Goal: Use online tool/utility: Use online tool/utility

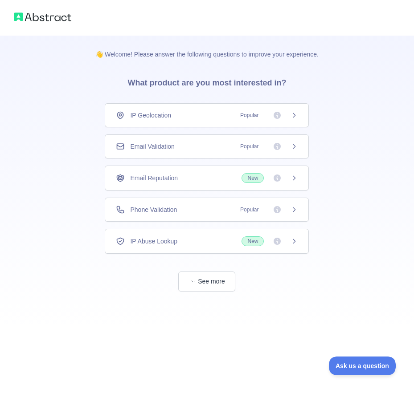
click at [209, 146] on div "Email Validation Popular" at bounding box center [207, 146] width 182 height 9
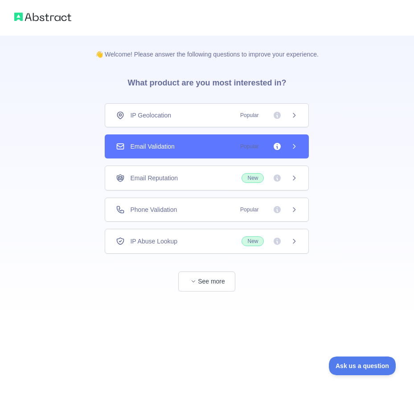
click at [203, 156] on div "Email Validation Popular" at bounding box center [207, 147] width 204 height 24
click at [206, 143] on div "Email Validation Popular" at bounding box center [207, 146] width 182 height 9
click at [295, 147] on icon at bounding box center [293, 146] width 7 height 7
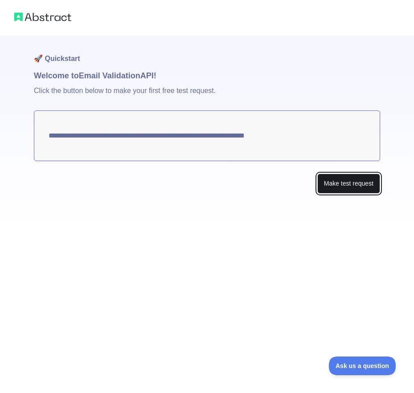
click at [353, 178] on button "Make test request" at bounding box center [348, 184] width 63 height 20
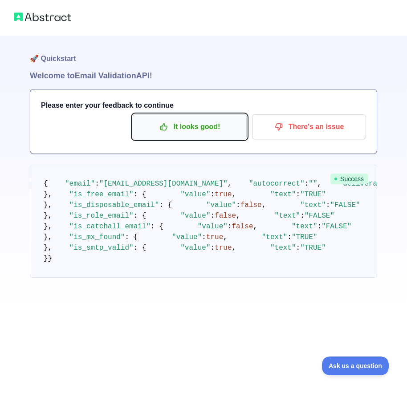
click at [186, 131] on p "It looks good!" at bounding box center [189, 126] width 101 height 15
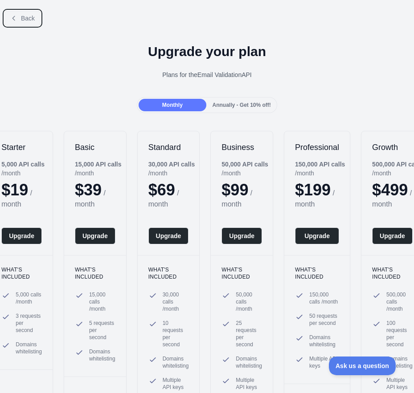
drag, startPoint x: 29, startPoint y: 20, endPoint x: 157, endPoint y: 43, distance: 130.0
click at [29, 20] on span "Back" at bounding box center [28, 18] width 14 height 7
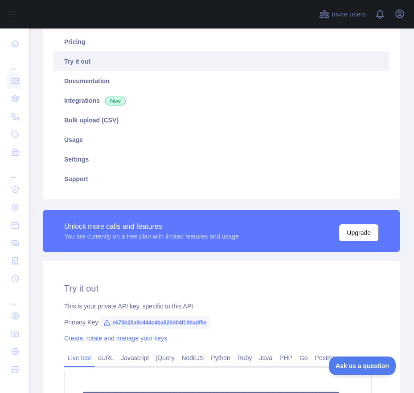
scroll to position [89, 0]
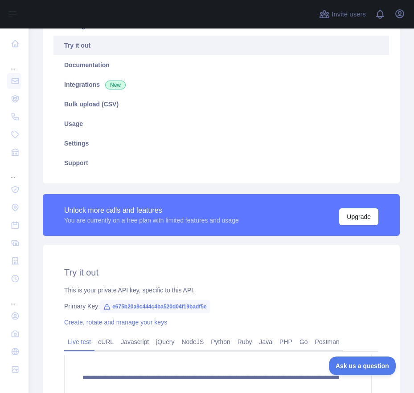
click at [159, 302] on span "e675b20a9c444c4ba520d04f19badf5e" at bounding box center [155, 306] width 110 height 13
click at [160, 307] on span "e675b20a9c444c4ba520d04f19badf5e" at bounding box center [155, 306] width 110 height 13
copy span "e675b20a9c444c4ba520d04f19badf5e"
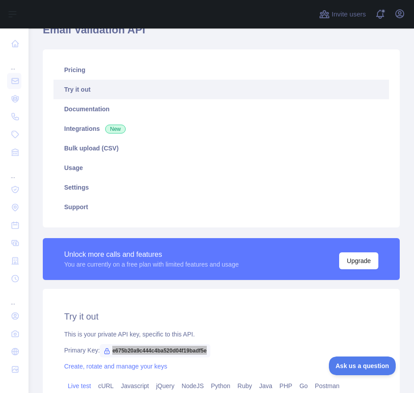
scroll to position [45, 0]
